Goal: Information Seeking & Learning: Learn about a topic

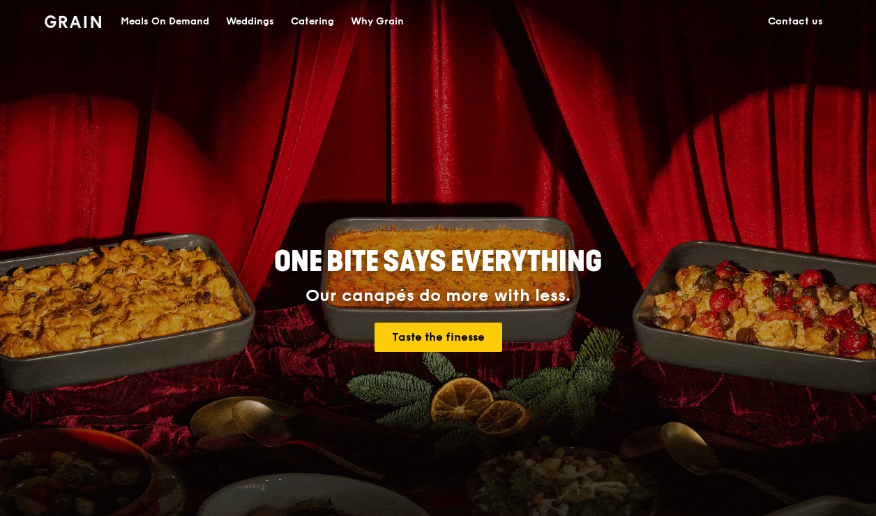
click at [384, 22] on div "Why Grain" at bounding box center [377, 22] width 53 height 42
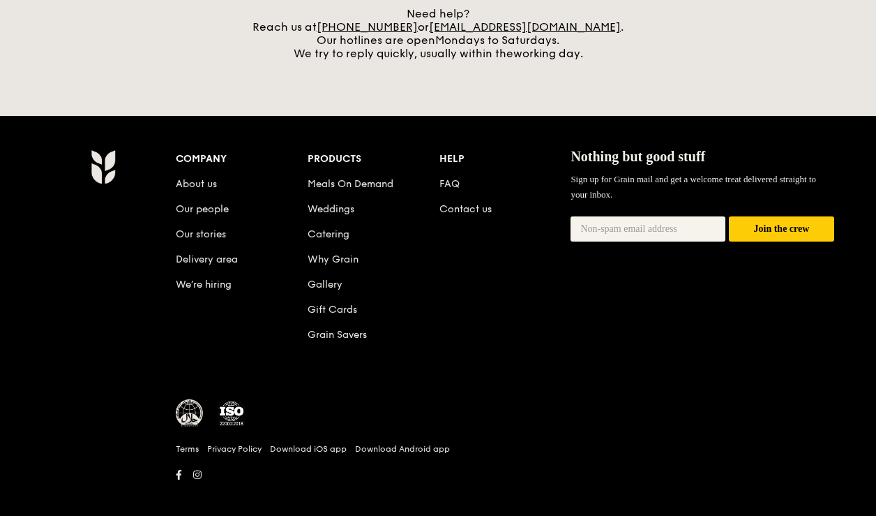
scroll to position [634, 0]
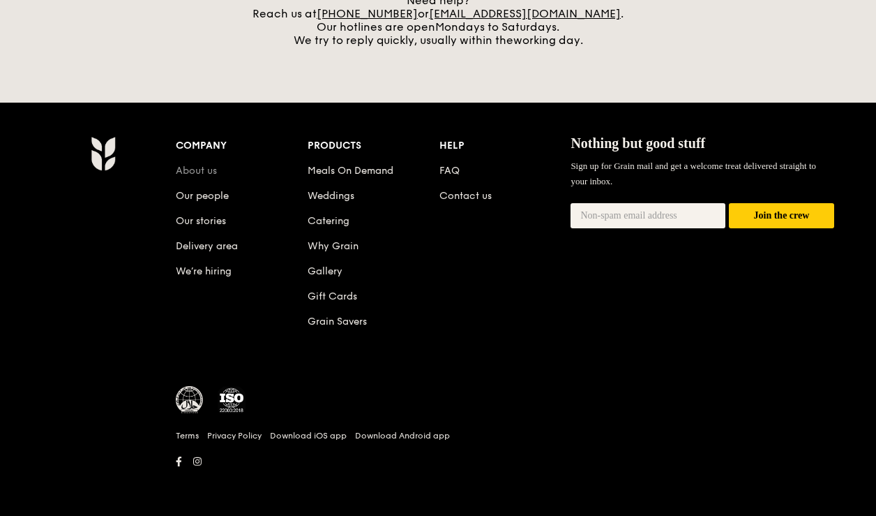
click at [205, 171] on link "About us" at bounding box center [196, 171] width 41 height 12
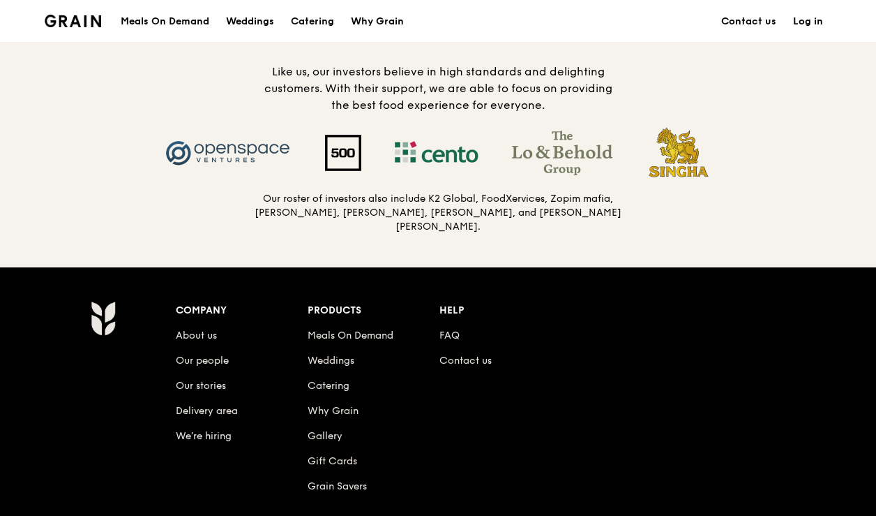
scroll to position [1404, 0]
